Goal: Use online tool/utility: Utilize a website feature to perform a specific function

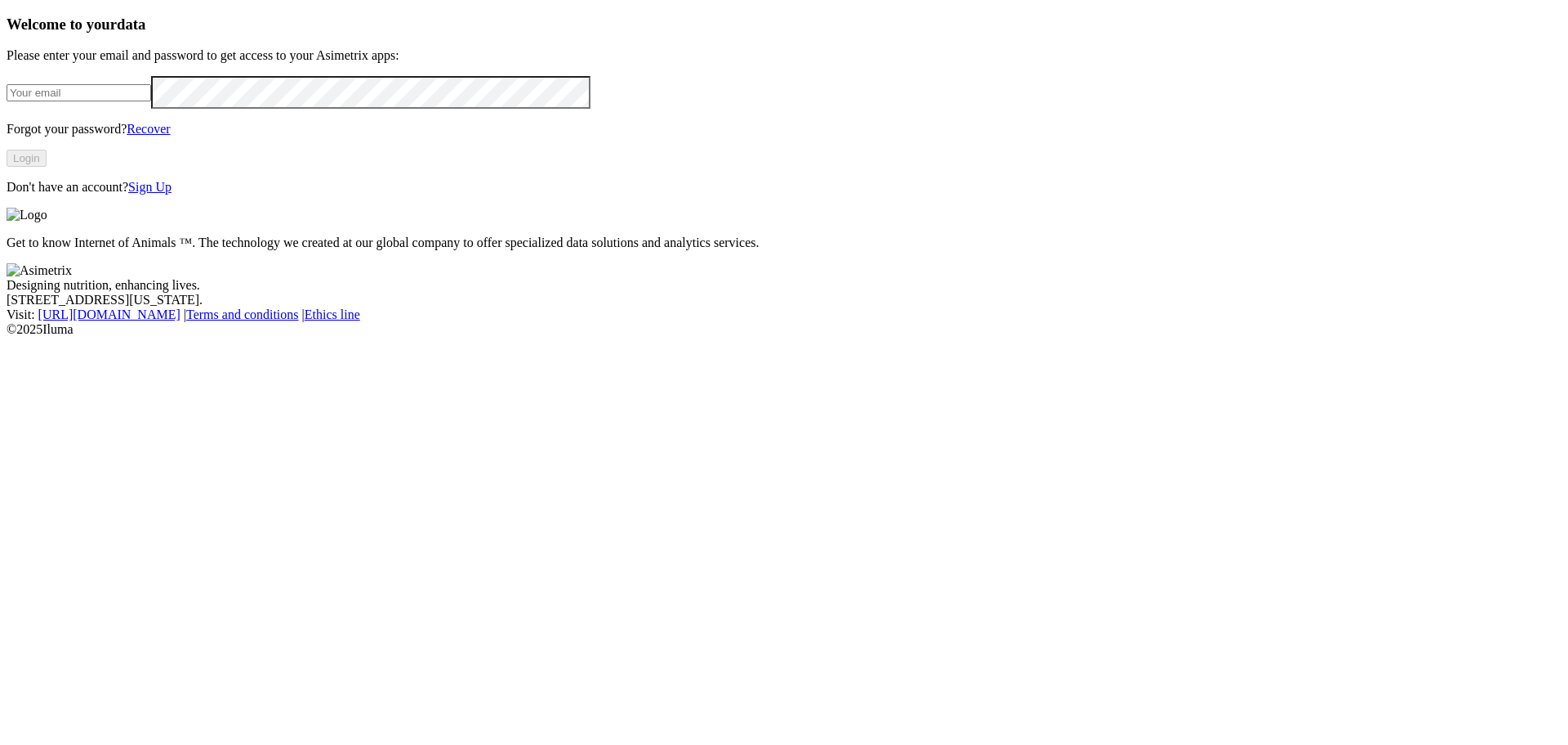
type input "[PERSON_NAME][EMAIL_ADDRESS][PERSON_NAME][DOMAIN_NAME]"
click at [47, 167] on button "Login" at bounding box center [26, 158] width 40 height 17
